Goal: Use online tool/utility

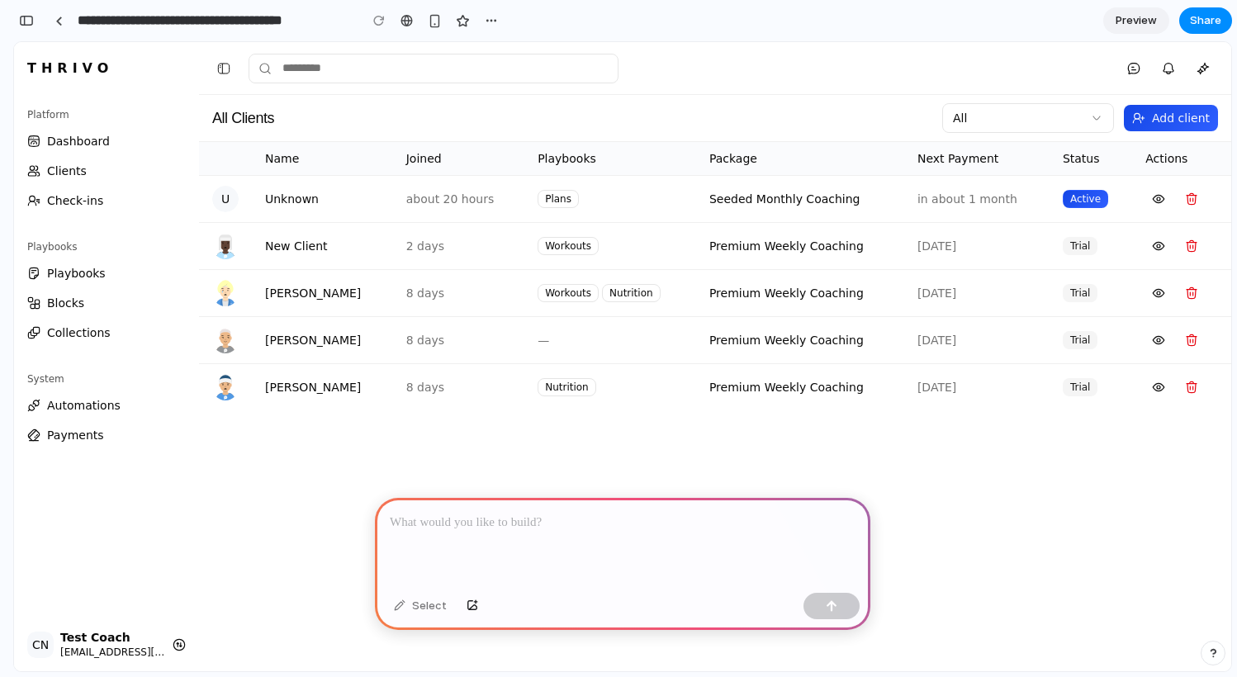
click at [222, 70] on button "Toggle Sidebar" at bounding box center [223, 68] width 23 height 23
click at [220, 68] on button "Toggle Sidebar" at bounding box center [223, 68] width 23 height 23
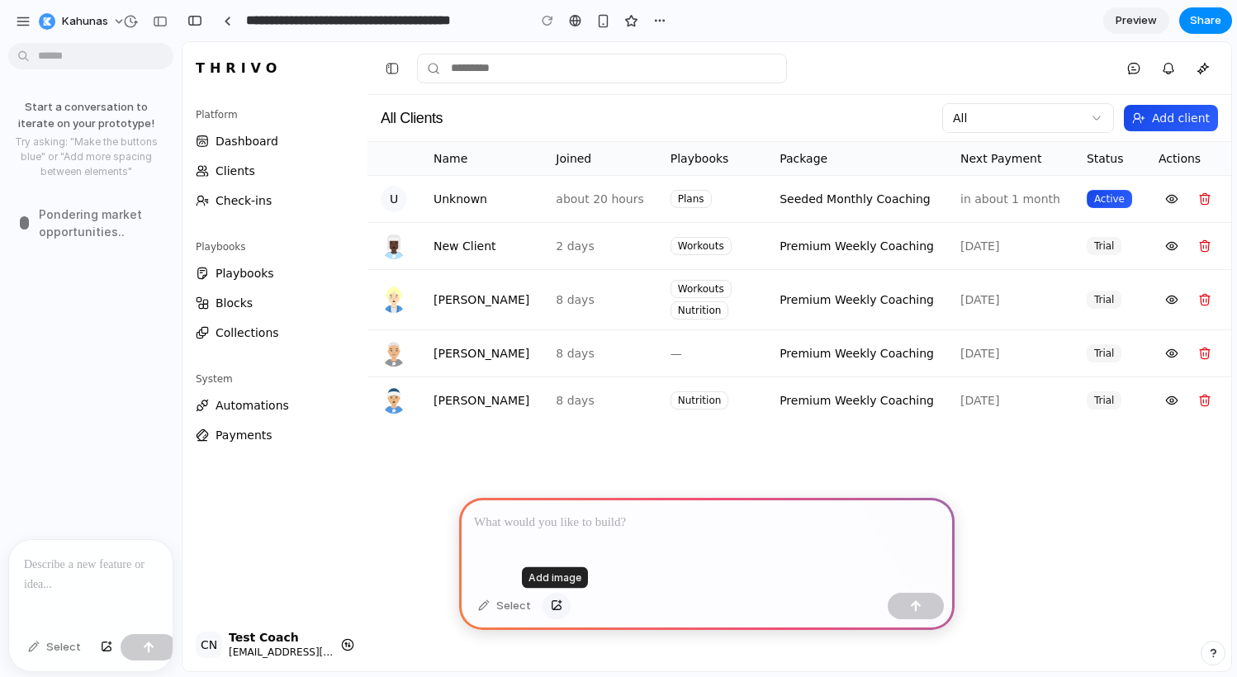
click at [554, 601] on div "button" at bounding box center [557, 606] width 12 height 10
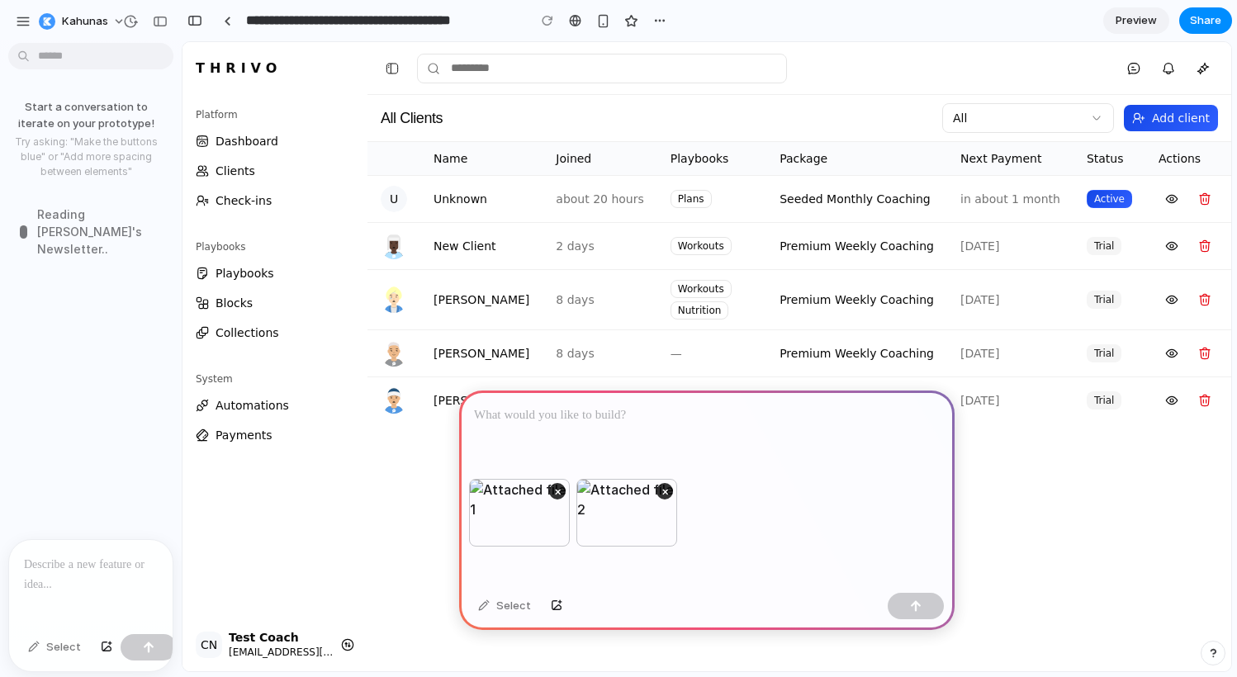
click at [808, 443] on div at bounding box center [706, 435] width 495 height 88
click at [190, 22] on div "button" at bounding box center [194, 21] width 15 height 12
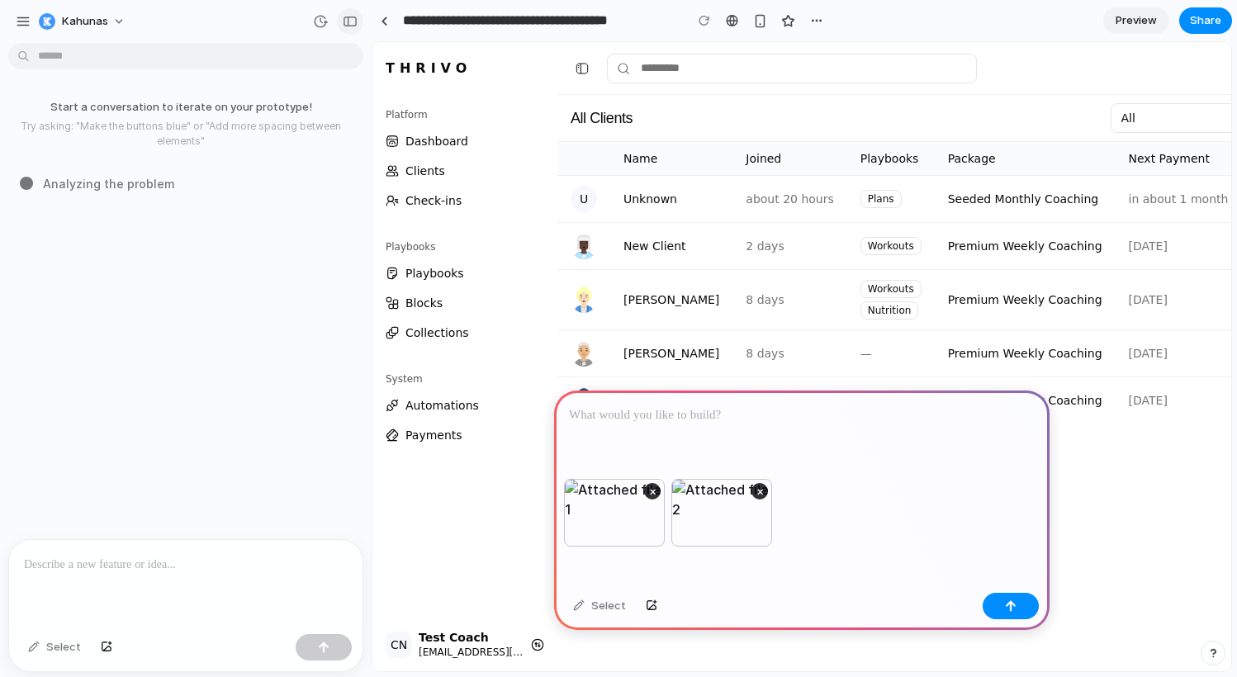
click at [349, 23] on div "button" at bounding box center [350, 22] width 15 height 12
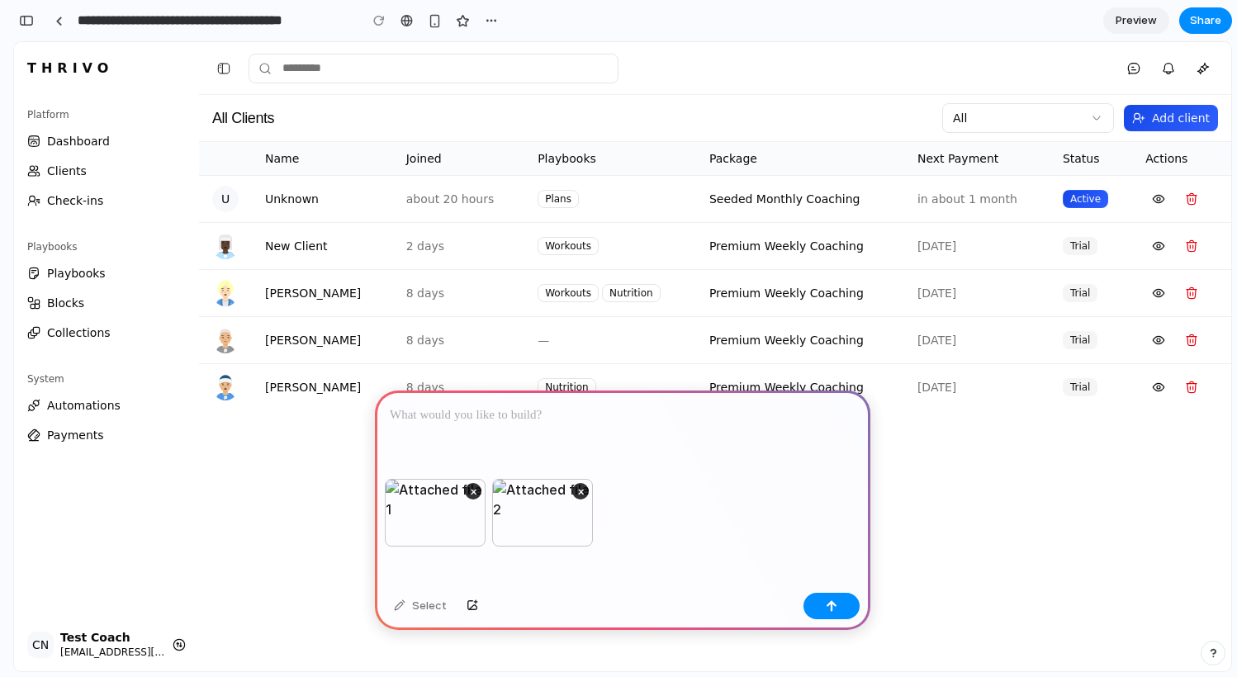
click at [533, 427] on div at bounding box center [622, 435] width 495 height 88
click at [463, 417] on p "**********" at bounding box center [623, 415] width 466 height 20
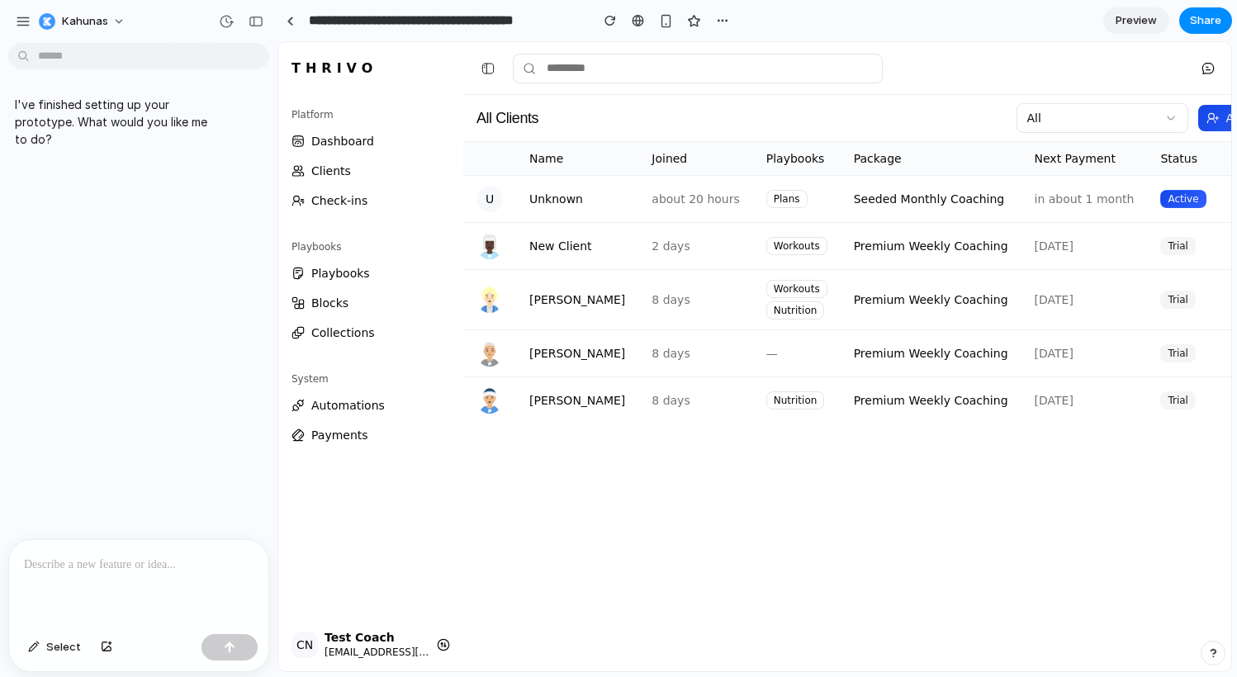
drag, startPoint x: 369, startPoint y: 243, endPoint x: 277, endPoint y: 240, distance: 91.7
click at [258, 26] on button "button" at bounding box center [256, 21] width 26 height 26
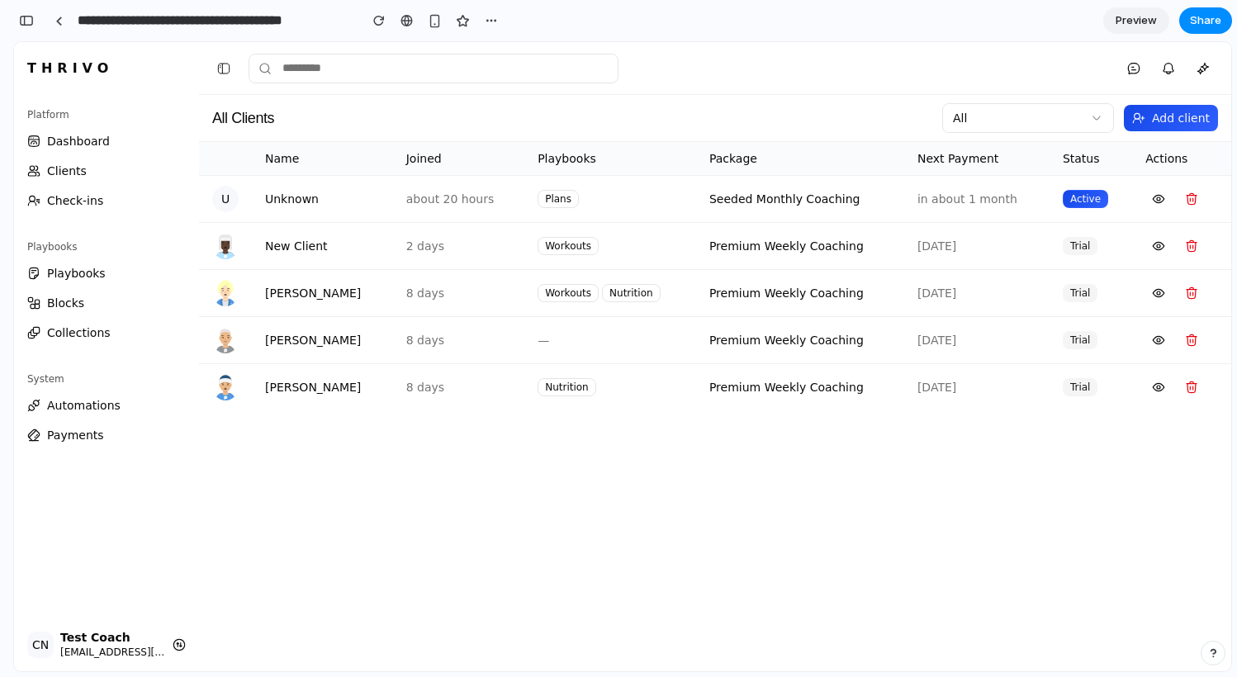
click at [218, 69] on button at bounding box center [223, 68] width 23 height 23
click at [225, 68] on button at bounding box center [223, 68] width 23 height 23
click at [26, 17] on div "button" at bounding box center [26, 21] width 15 height 12
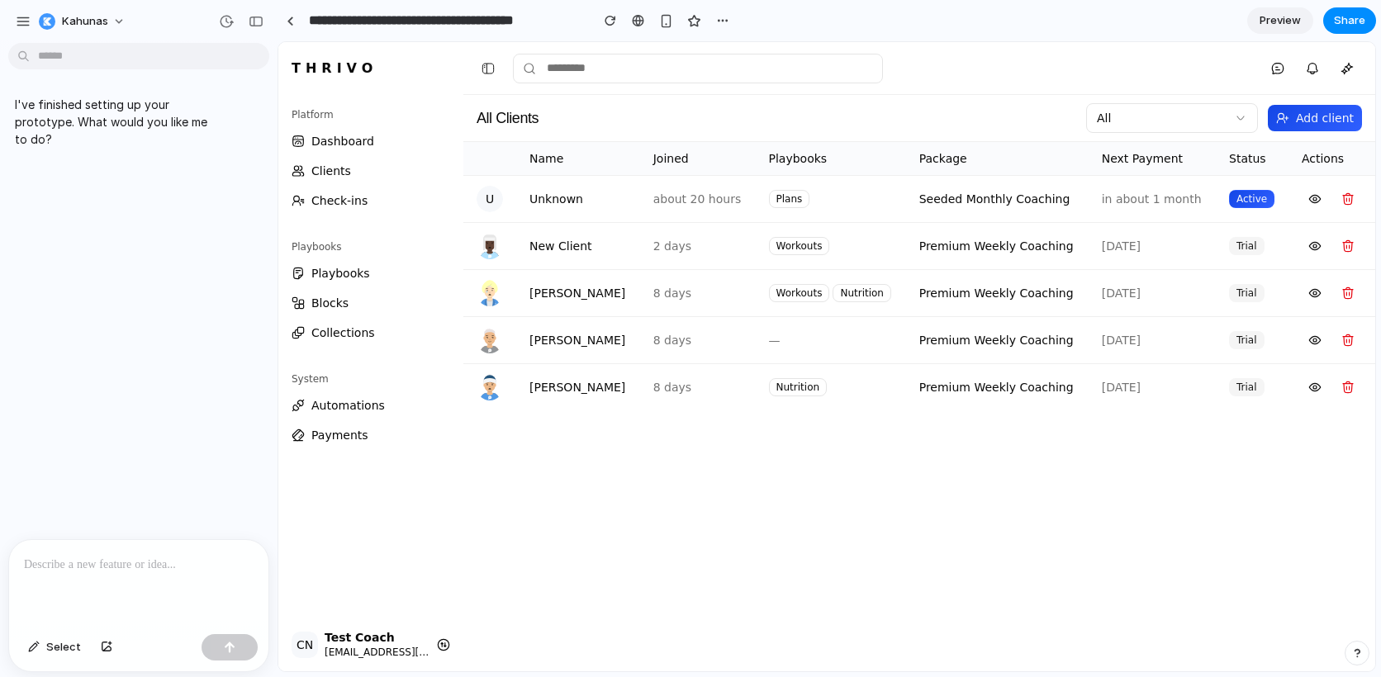
click at [116, 576] on div at bounding box center [138, 584] width 259 height 88
click at [50, 645] on span "Select" at bounding box center [63, 647] width 35 height 17
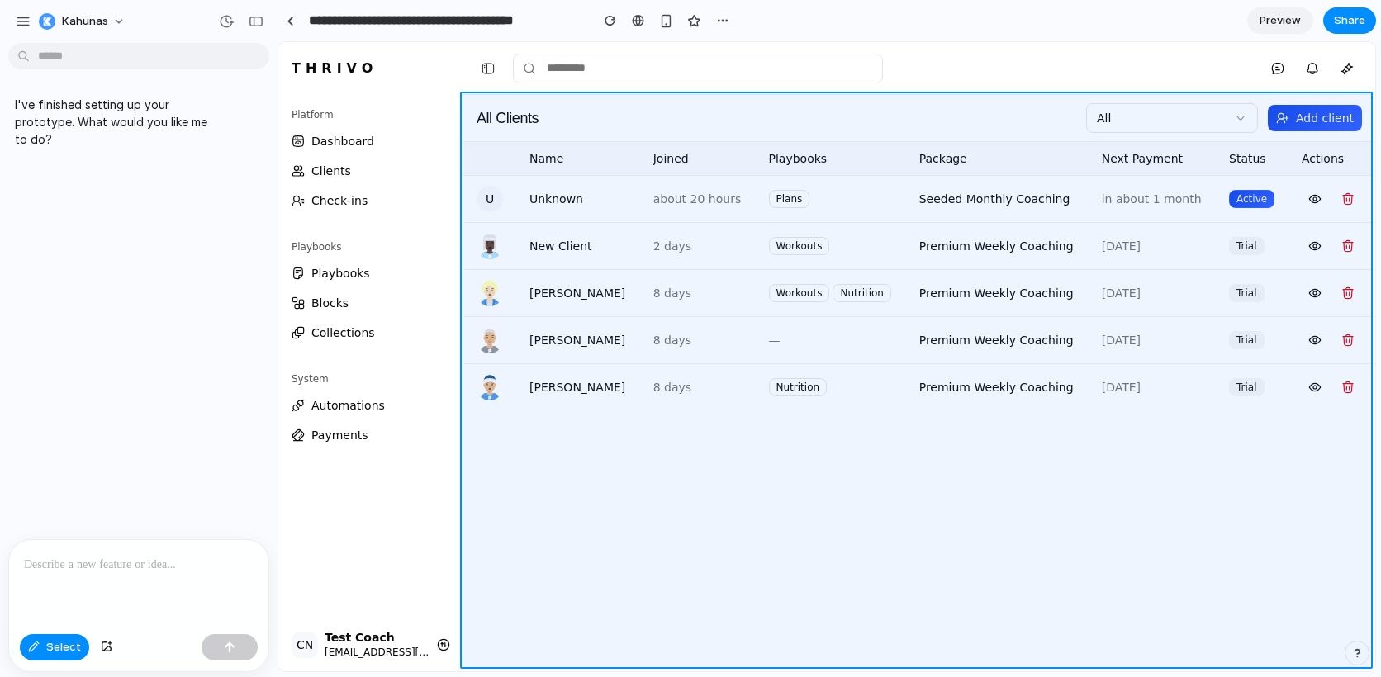
click at [723, 472] on div at bounding box center [827, 357] width 1096 height 628
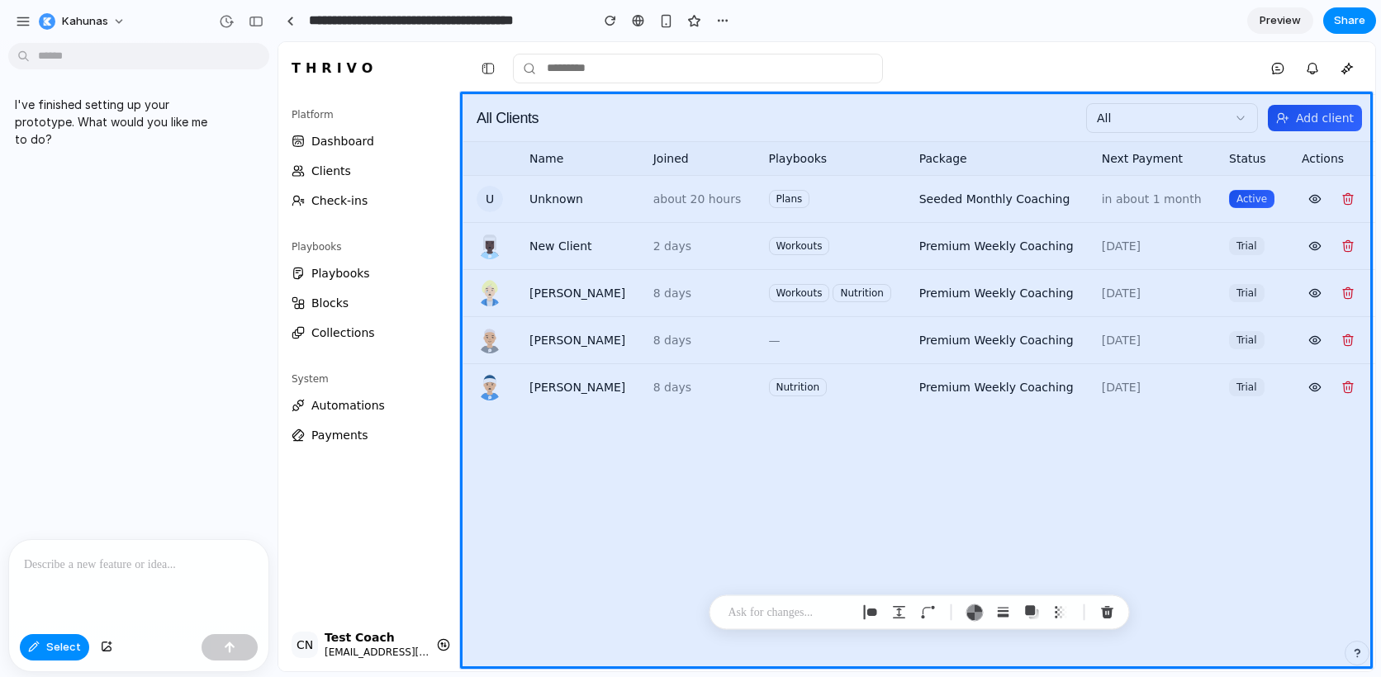
click at [163, 581] on div at bounding box center [138, 584] width 259 height 88
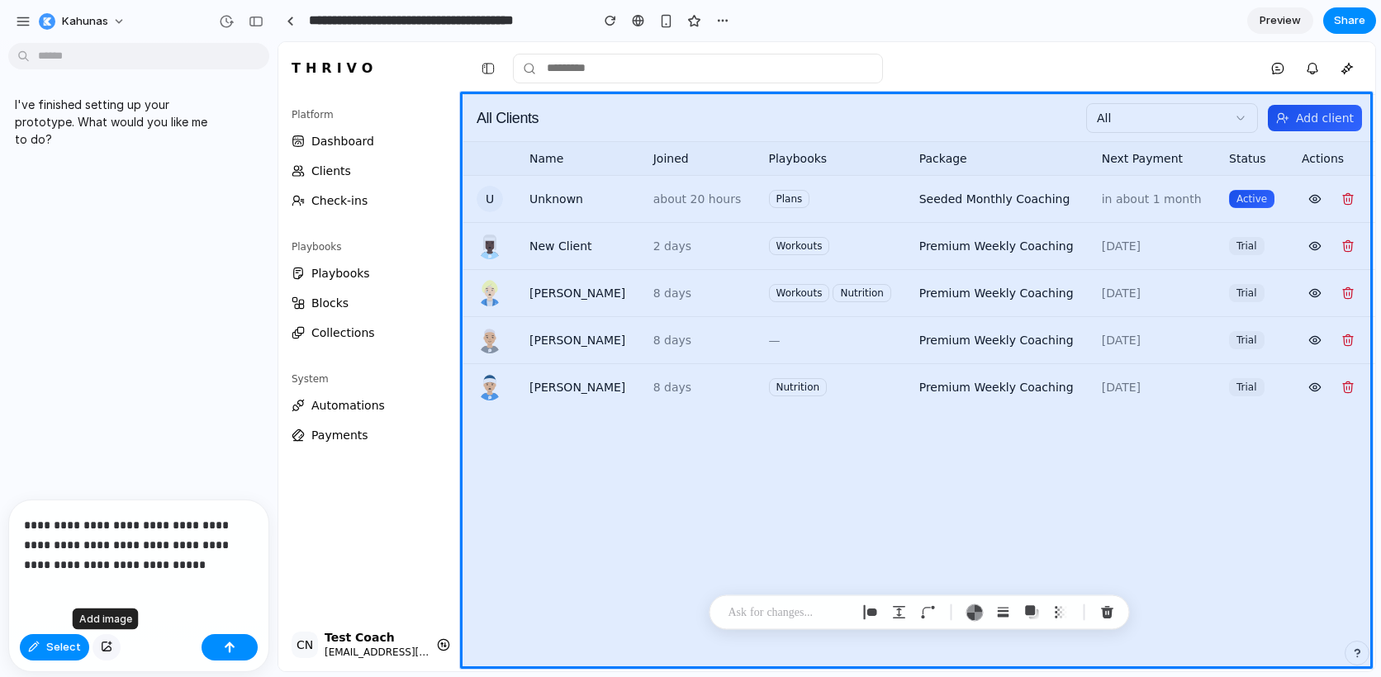
click at [104, 643] on div "button" at bounding box center [107, 647] width 12 height 10
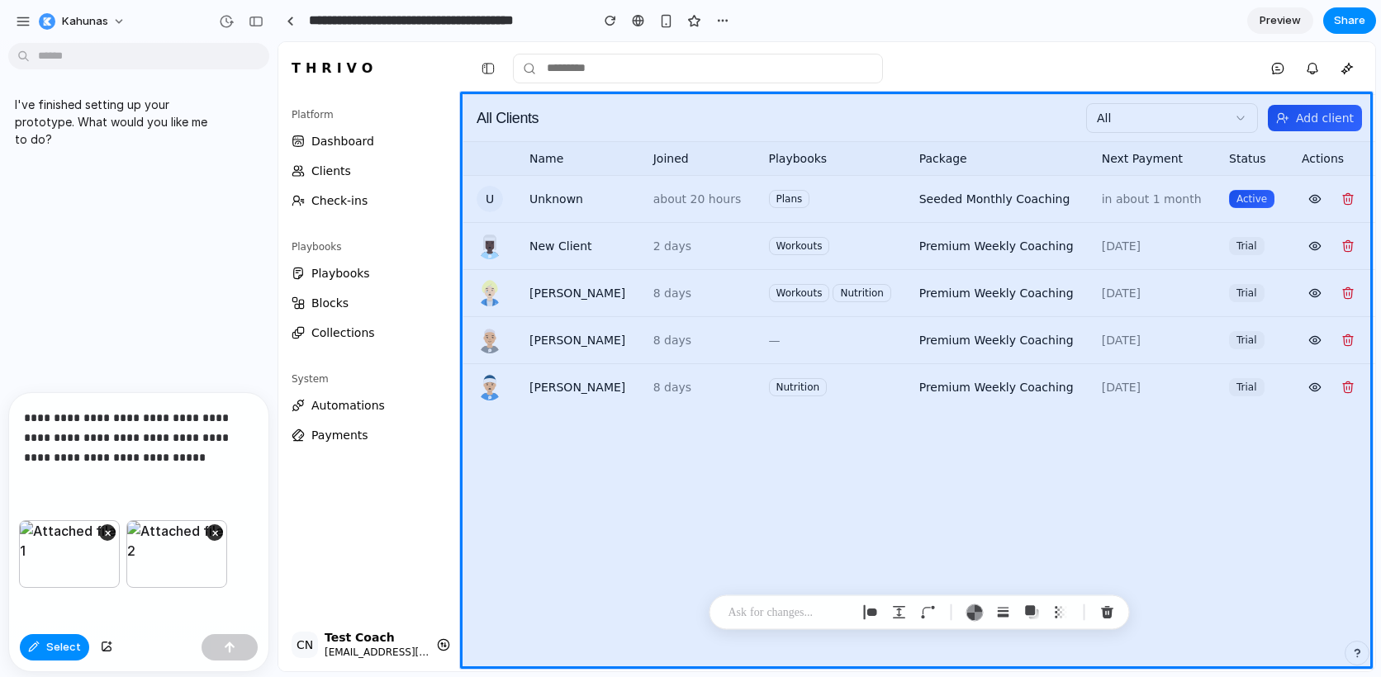
click at [188, 469] on div "**********" at bounding box center [138, 456] width 259 height 127
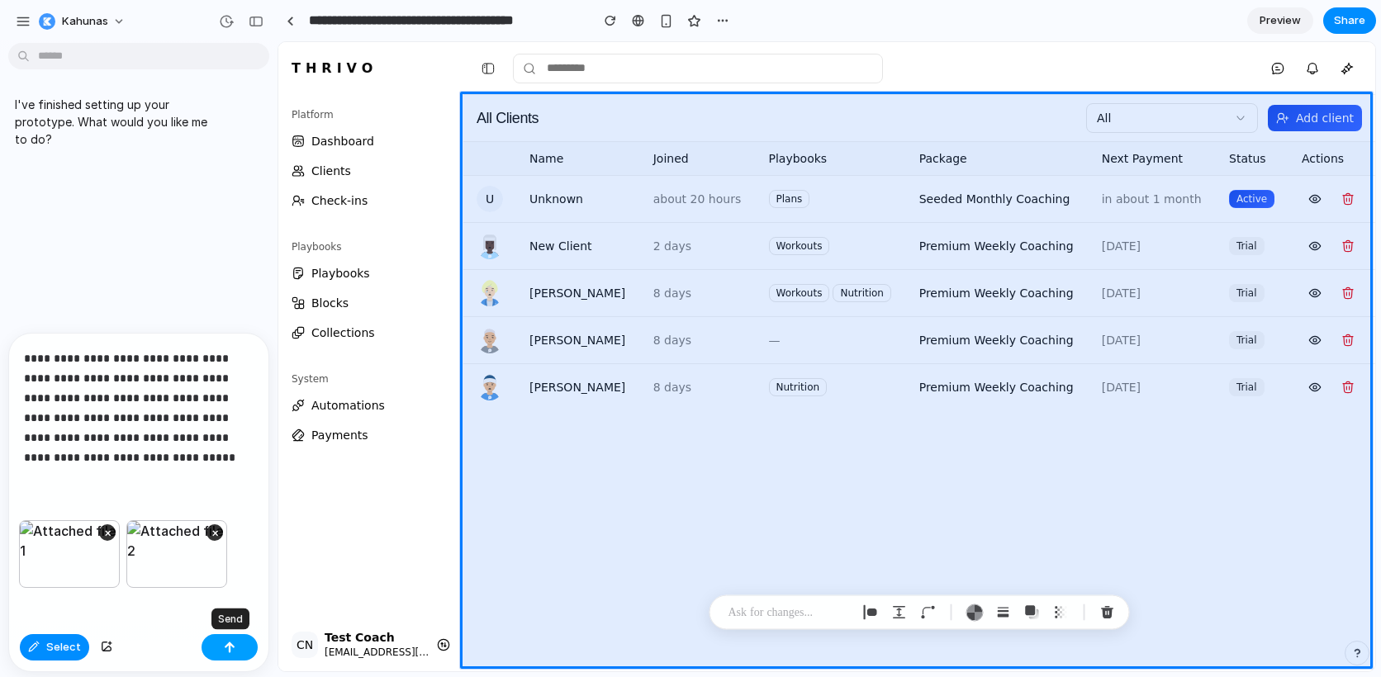
click at [244, 648] on button "button" at bounding box center [229, 647] width 56 height 26
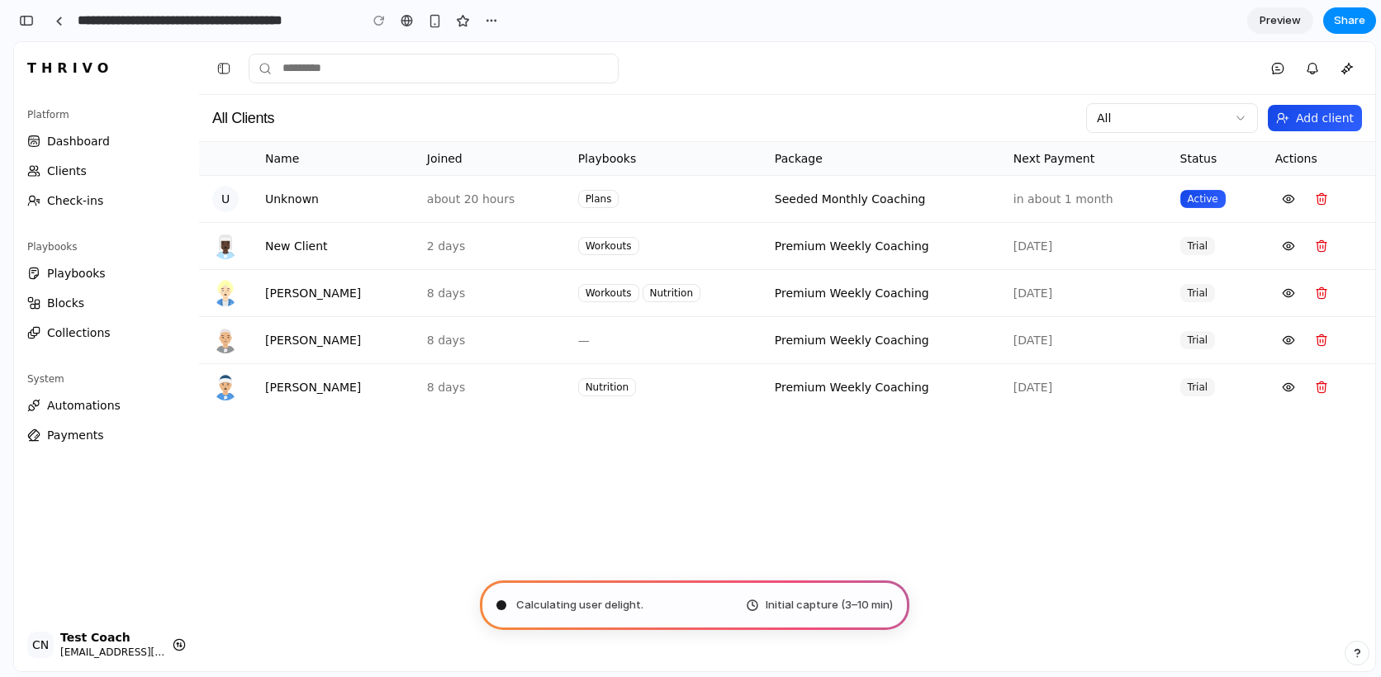
scroll to position [955, 0]
type input "**********"
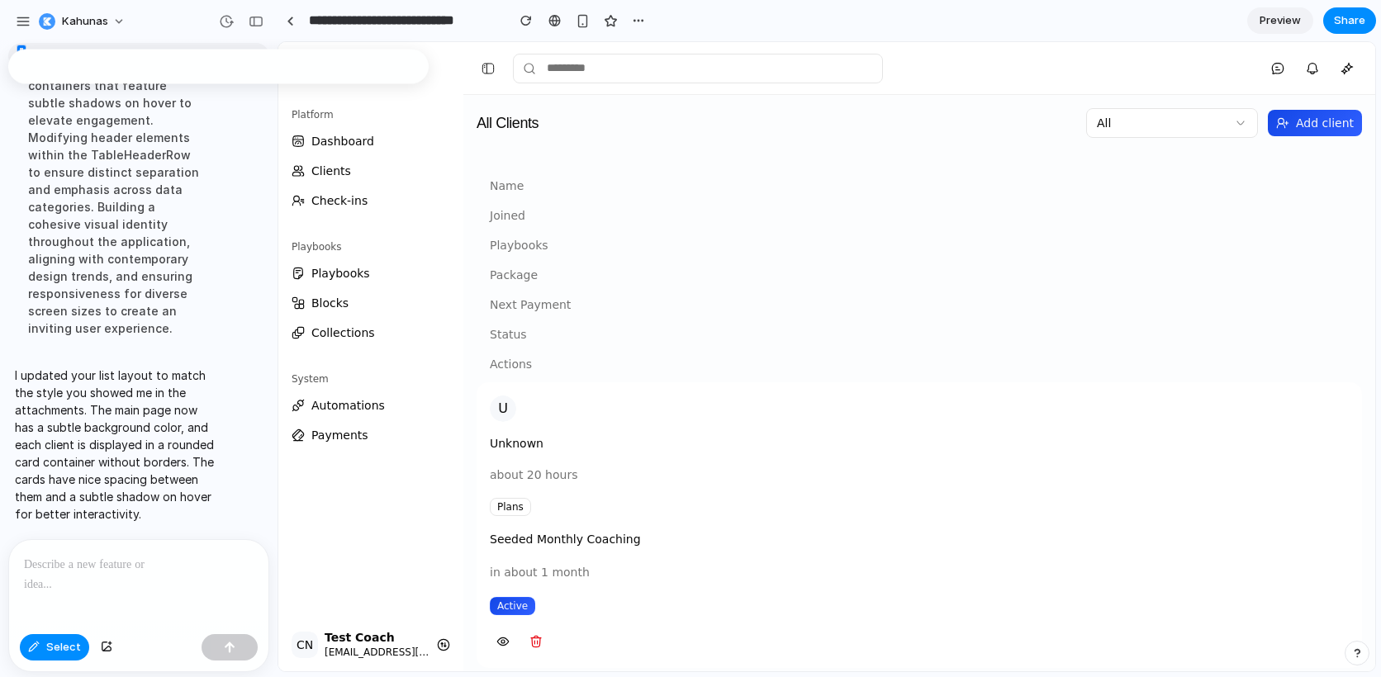
scroll to position [765, 0]
